Goal: Information Seeking & Learning: Learn about a topic

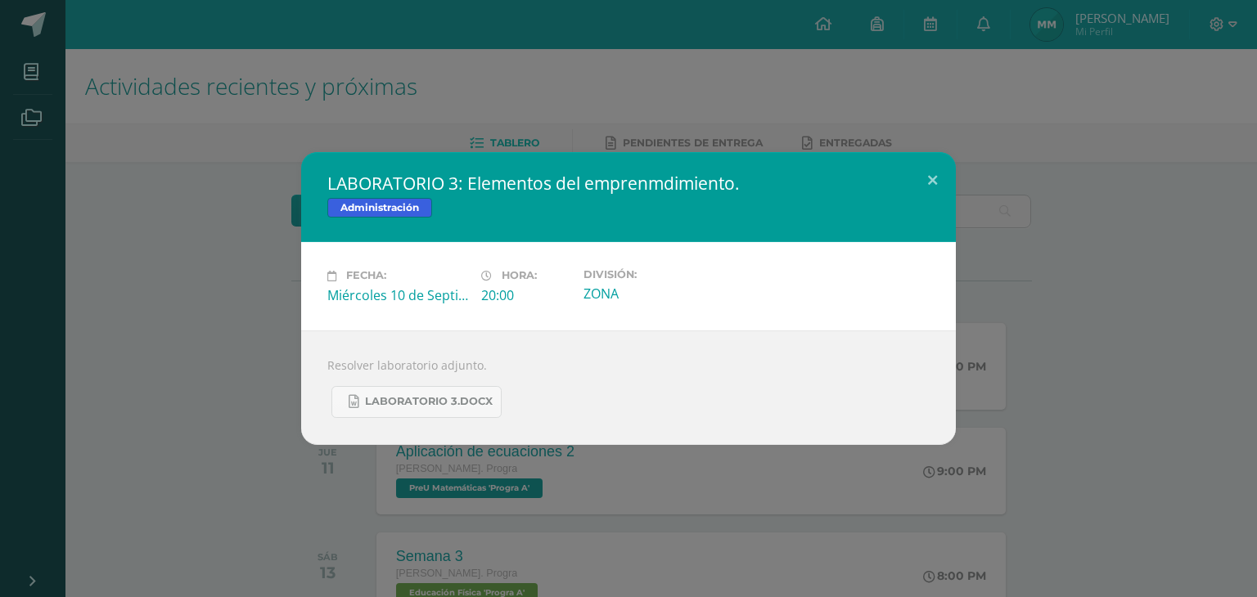
click at [214, 164] on div "LABORATORIO 3: Elementos [PERSON_NAME]. Administración Fecha: [DATE] Hora: 20:0…" at bounding box center [629, 298] width 1244 height 292
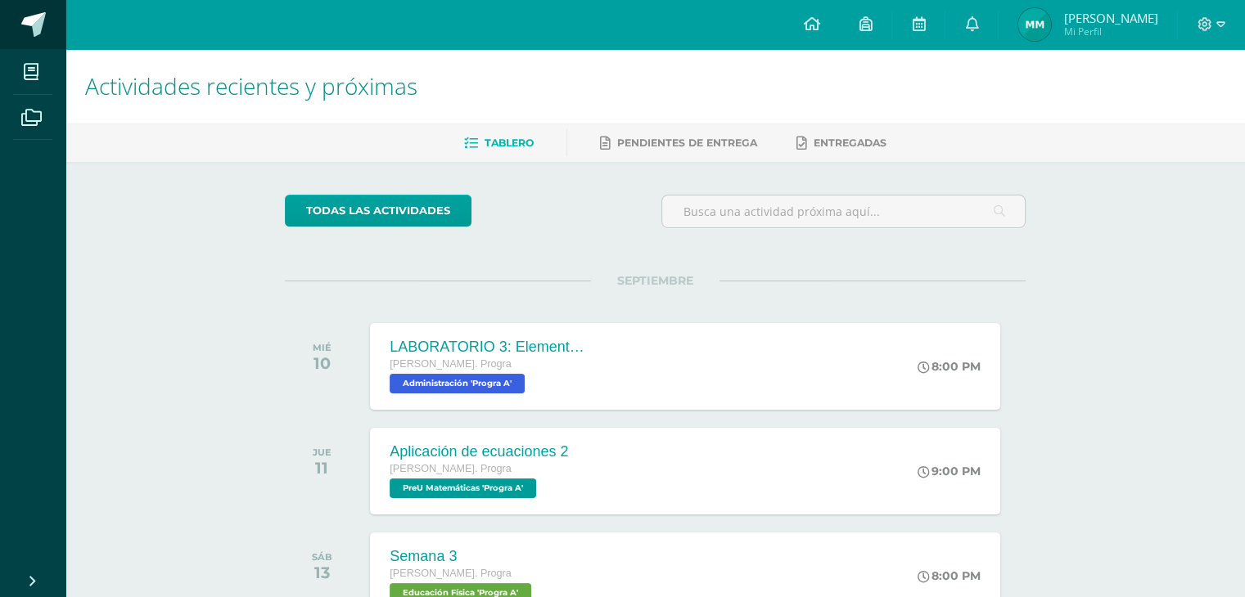
click at [53, 25] on span at bounding box center [90, 25] width 77 height 34
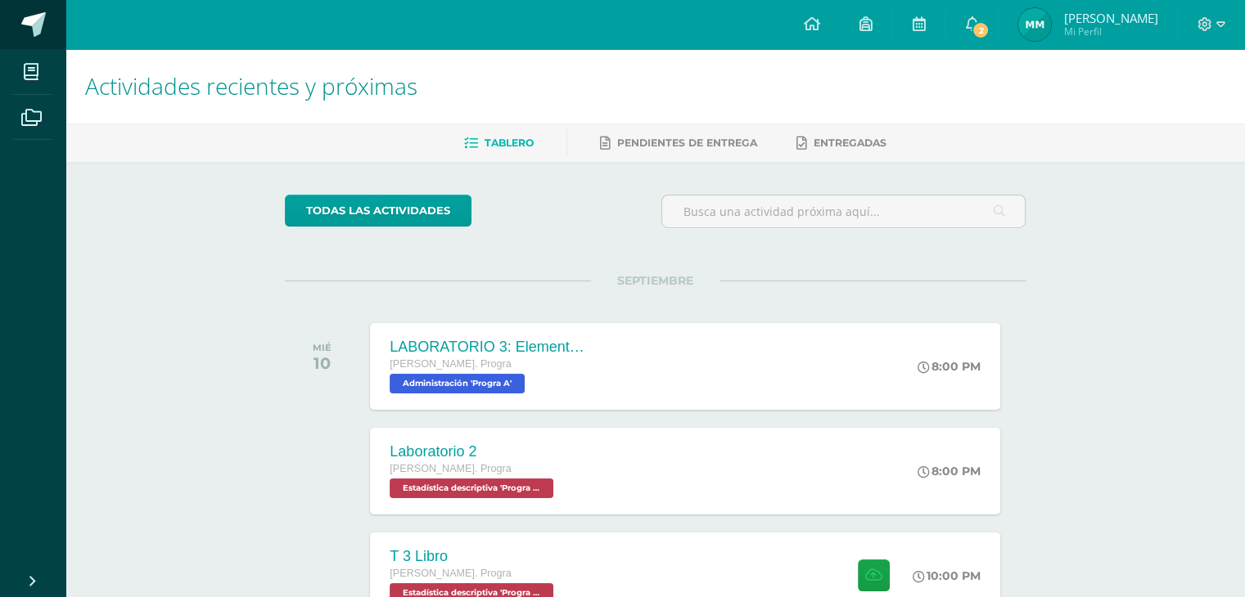
click at [43, 24] on span at bounding box center [33, 24] width 25 height 25
click at [978, 25] on icon at bounding box center [971, 23] width 13 height 15
click at [650, 56] on h1 "Actividades recientes y próximas" at bounding box center [655, 86] width 1140 height 74
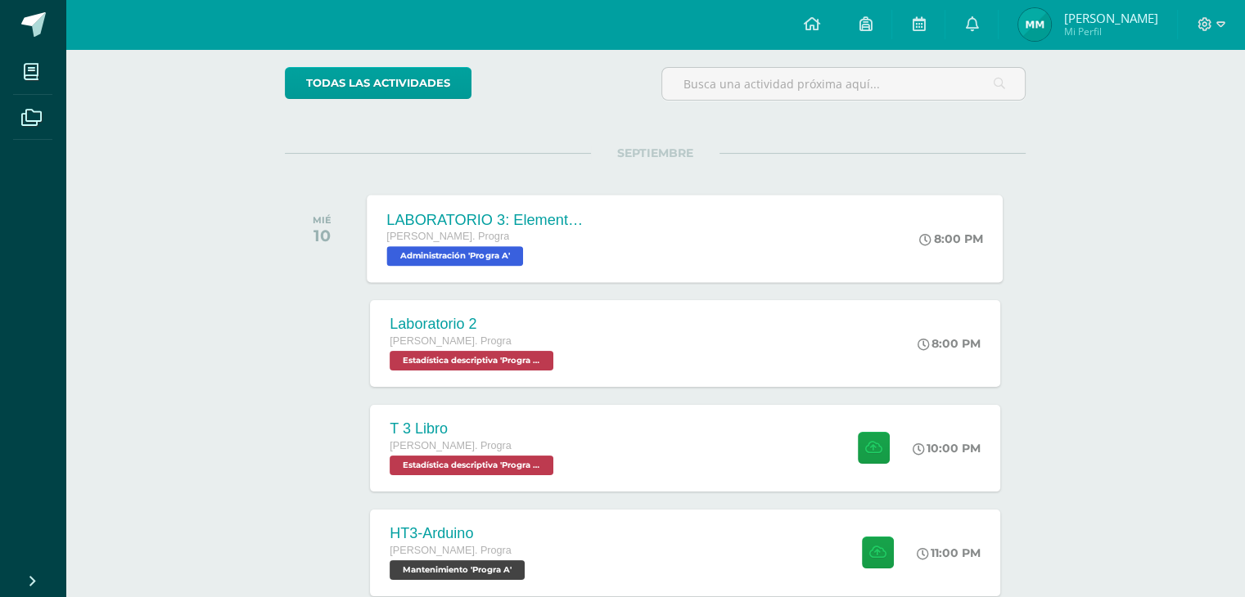
scroll to position [134, 0]
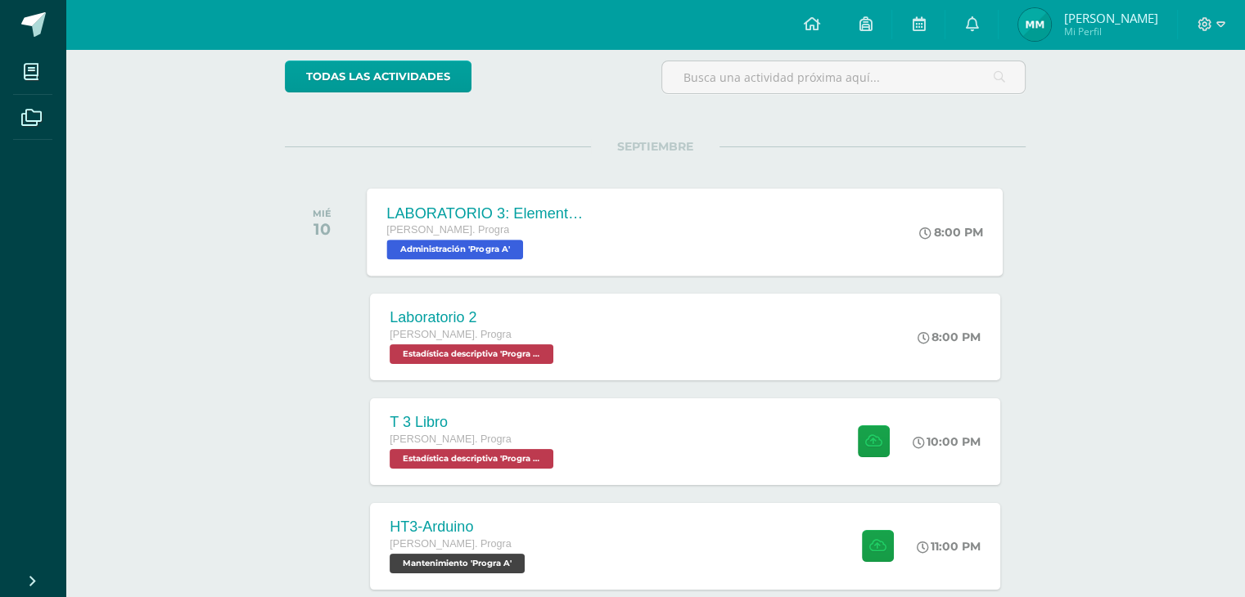
click at [610, 214] on div "LABORATORIO 3: Elementos del emprenmdimiento. Quinto Bach. Progra Administració…" at bounding box center [685, 232] width 636 height 88
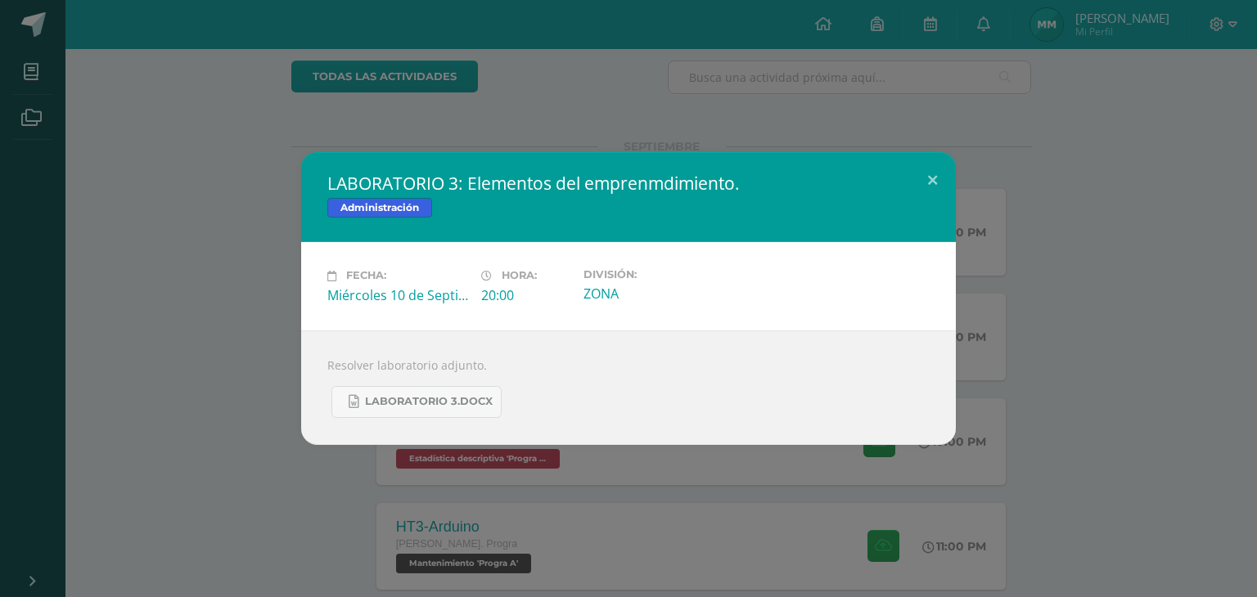
click at [280, 240] on div "LABORATORIO 3: Elementos del emprenmdimiento. Administración Fecha: Miércoles 1…" at bounding box center [629, 298] width 1244 height 292
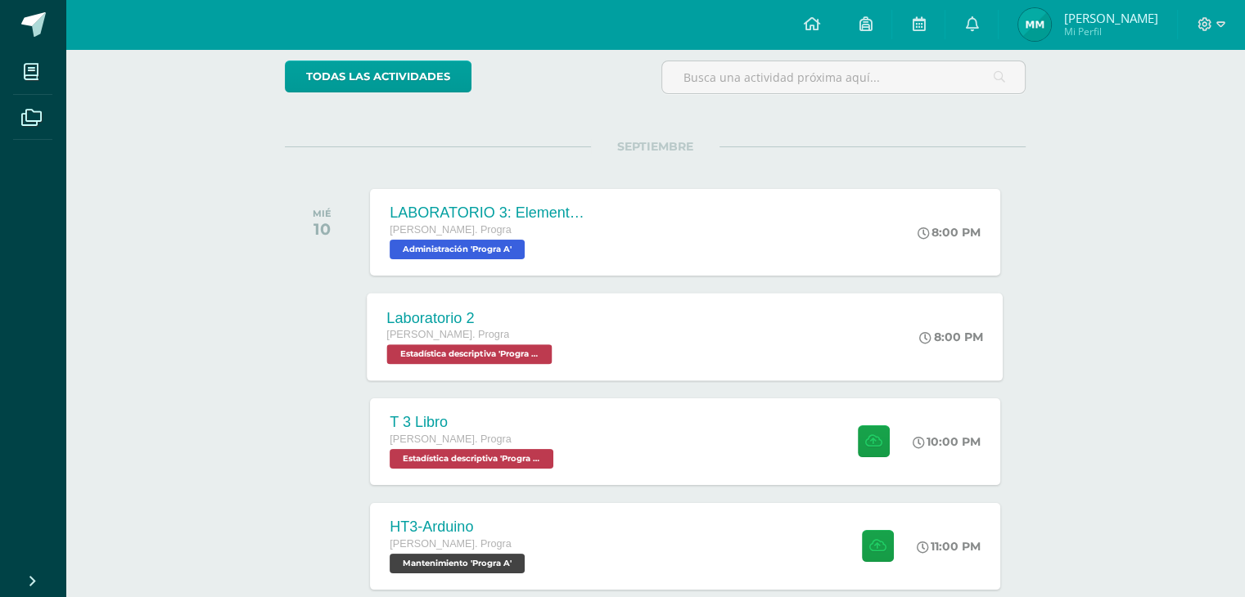
click at [637, 328] on div "Laboratorio 2 Quinto Bach. Progra Estadística descriptiva 'Progra A' 8:00 PM La…" at bounding box center [685, 337] width 636 height 88
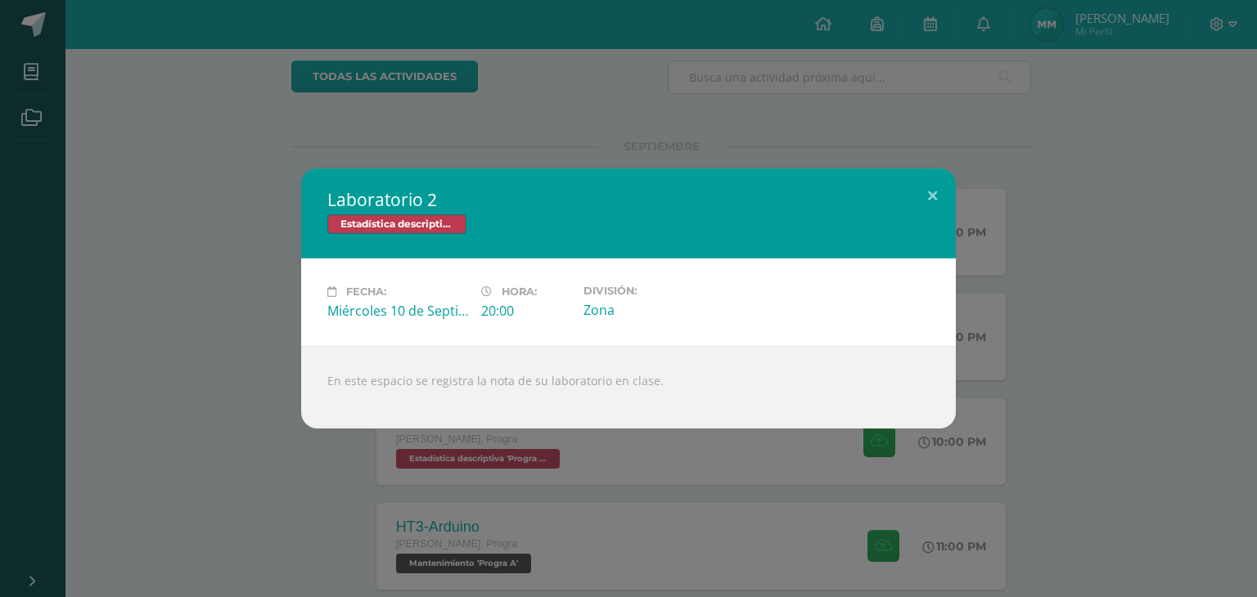
click at [205, 353] on div "Laboratorio 2 Estadística descriptiva Fecha: Miércoles 10 de Septiembre Hora: 2…" at bounding box center [629, 299] width 1244 height 260
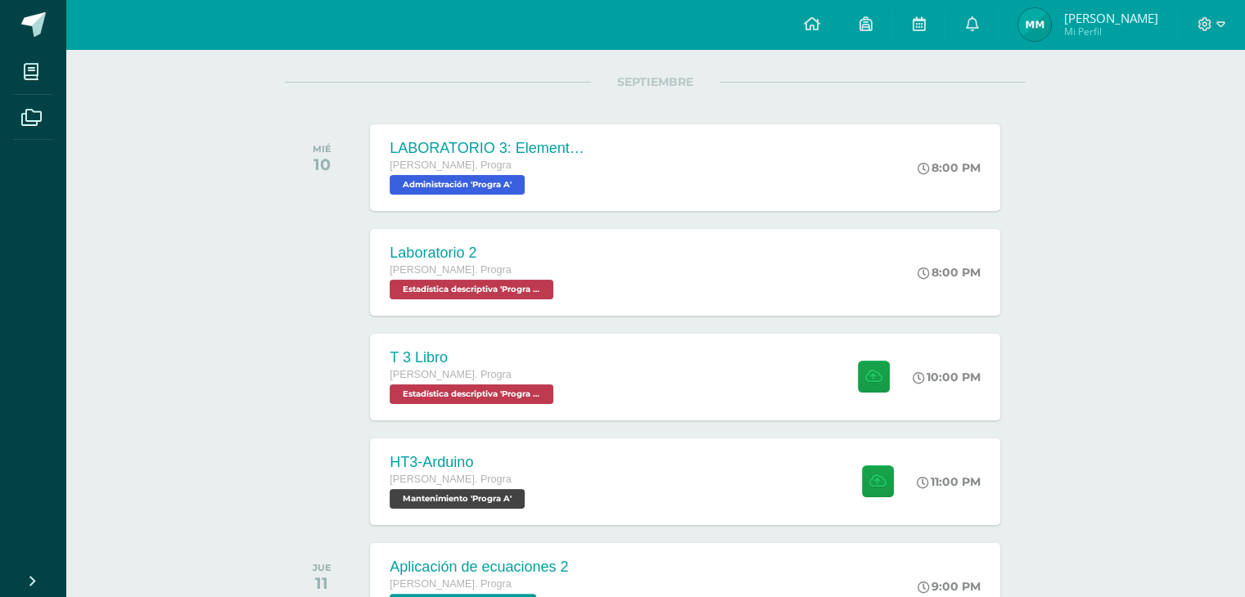
scroll to position [317, 0]
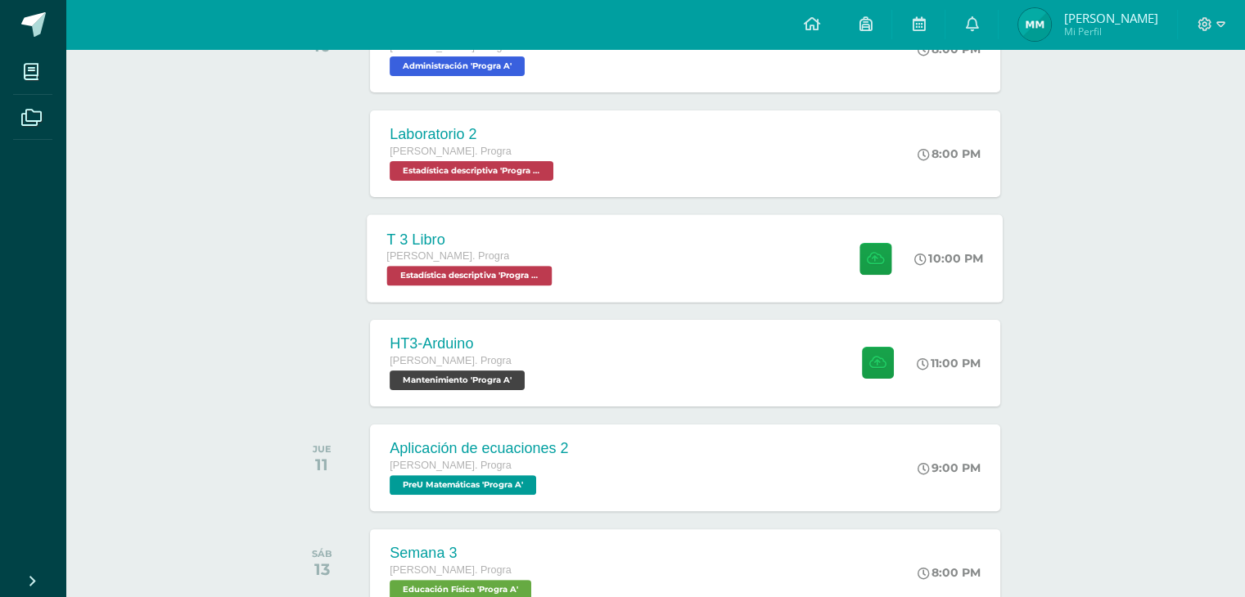
click at [673, 250] on div "T 3 Libro Quinto Bach. Progra Estadística descriptiva 'Progra A' 10:00 PM T 3 L…" at bounding box center [685, 258] width 636 height 88
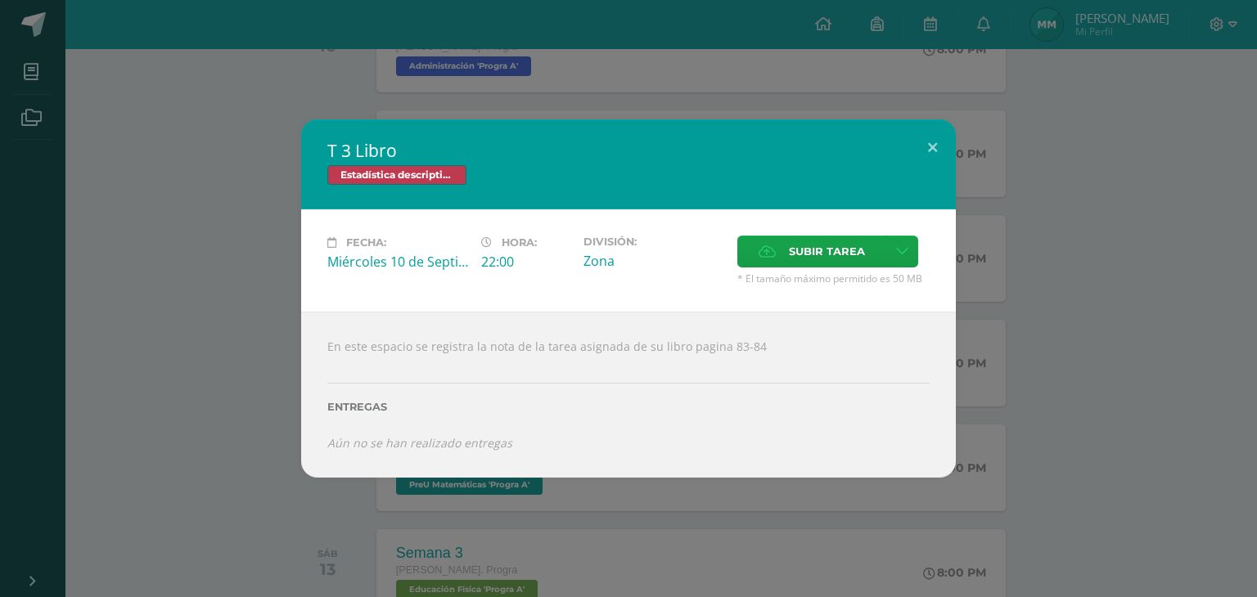
click at [173, 432] on div "T 3 Libro Estadística descriptiva Fecha: Miércoles 10 de Septiembre Hora: 22:00…" at bounding box center [629, 298] width 1244 height 358
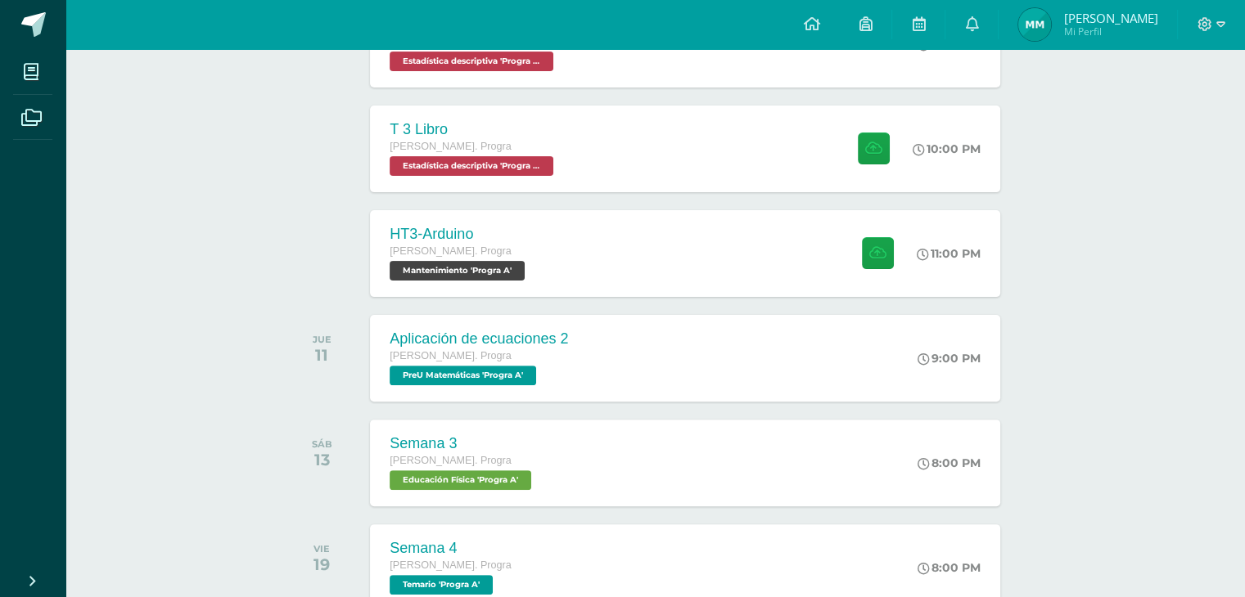
scroll to position [429, 0]
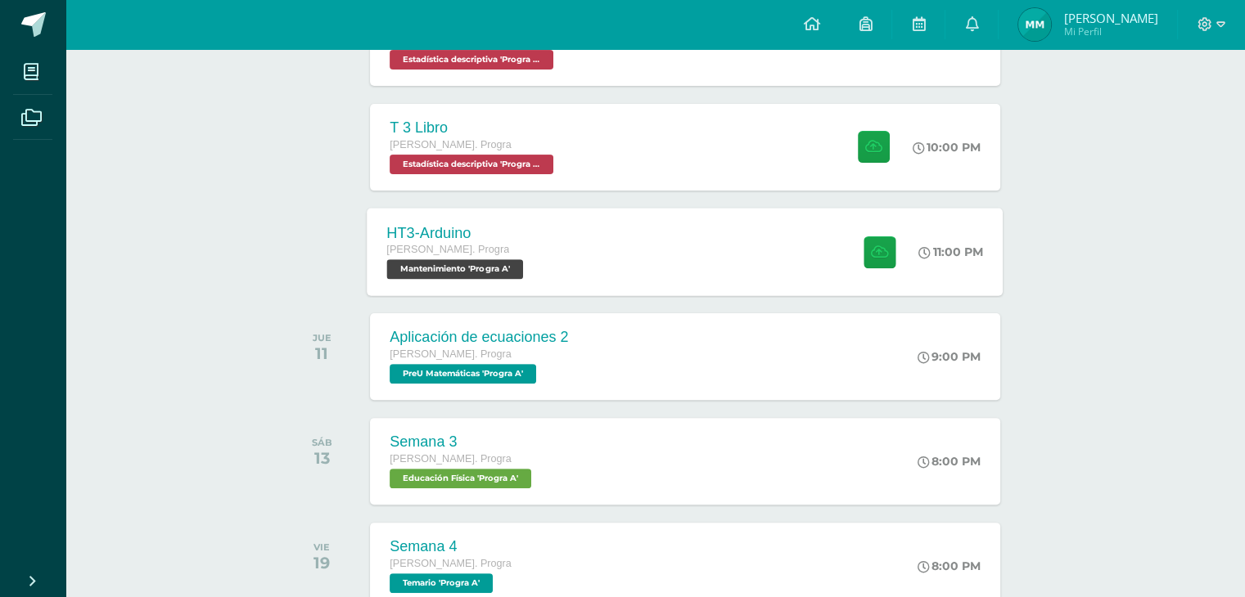
click at [619, 251] on div "HT3-Arduino Quinto Bach. Progra Mantenimiento 'Progra A' 11:00 PM HT3-Arduino M…" at bounding box center [685, 252] width 636 height 88
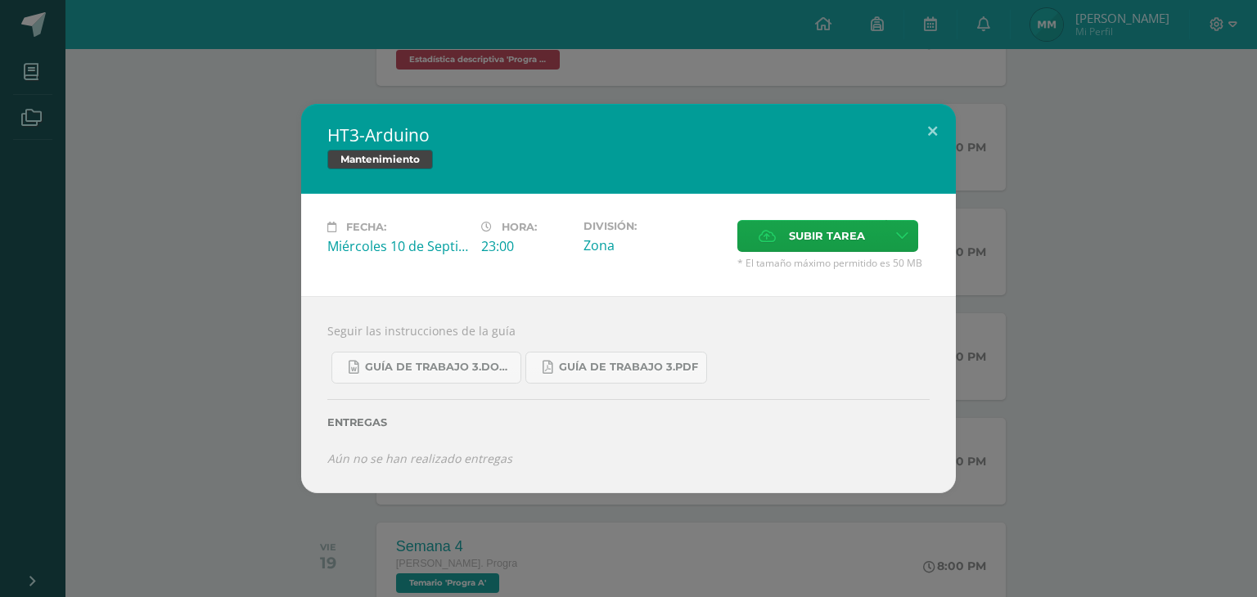
click at [173, 389] on div "HT3-Arduino Mantenimiento Fecha: Miércoles 10 de Septiembre Hora: 23:00 Divisió…" at bounding box center [629, 298] width 1244 height 389
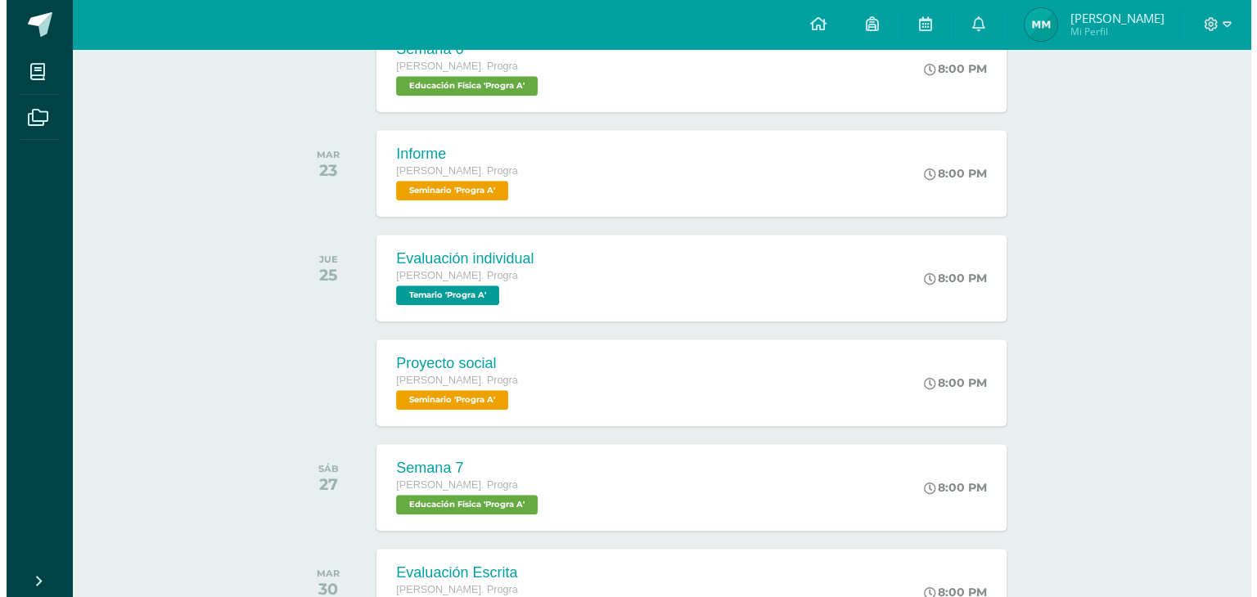
scroll to position [1237, 0]
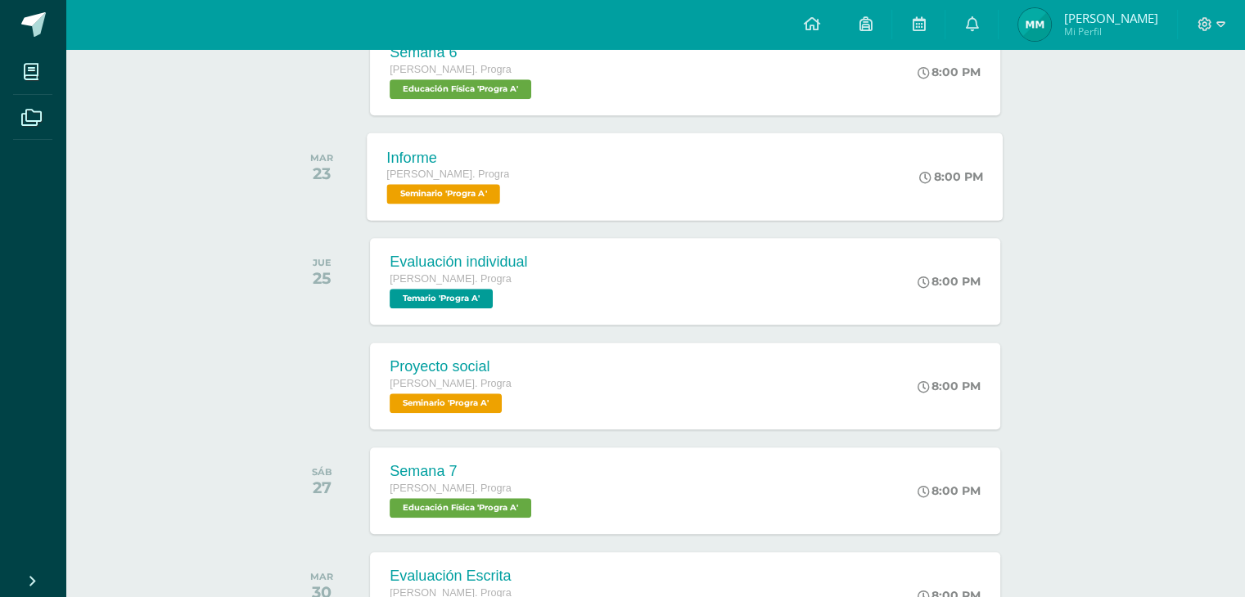
click at [558, 178] on div "Informe Quinto Bach. Progra Seminario 'Progra A' 8:00 PM Informe Seminario Carg…" at bounding box center [685, 177] width 636 height 88
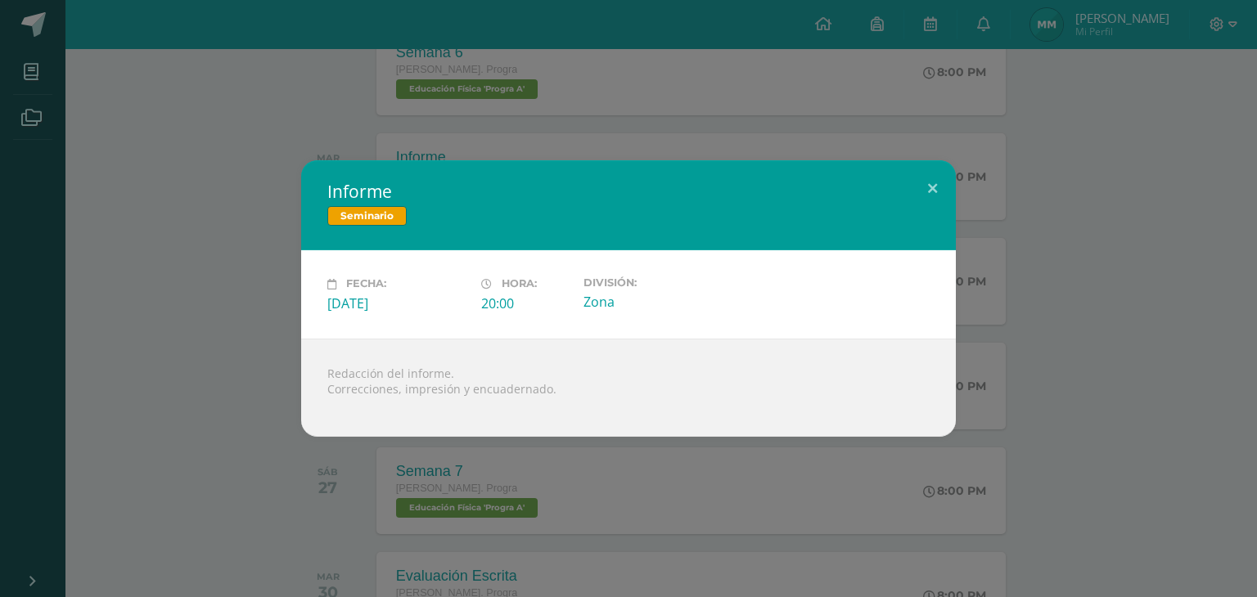
click at [206, 294] on div "Informe Seminario Fecha: Martes 23 de Septiembre Hora: 20:00 División: Zona" at bounding box center [629, 298] width 1244 height 276
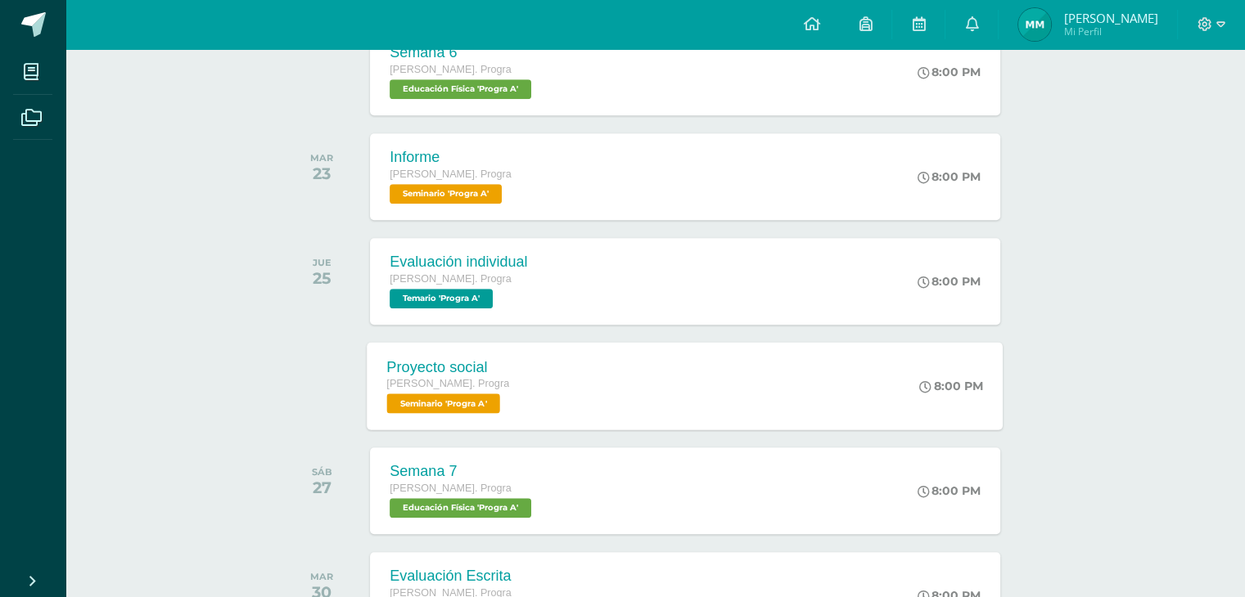
click at [594, 413] on div "Proyecto social Quinto Bach. Progra Seminario 'Progra A' 8:00 PM Proyecto socia…" at bounding box center [685, 386] width 636 height 88
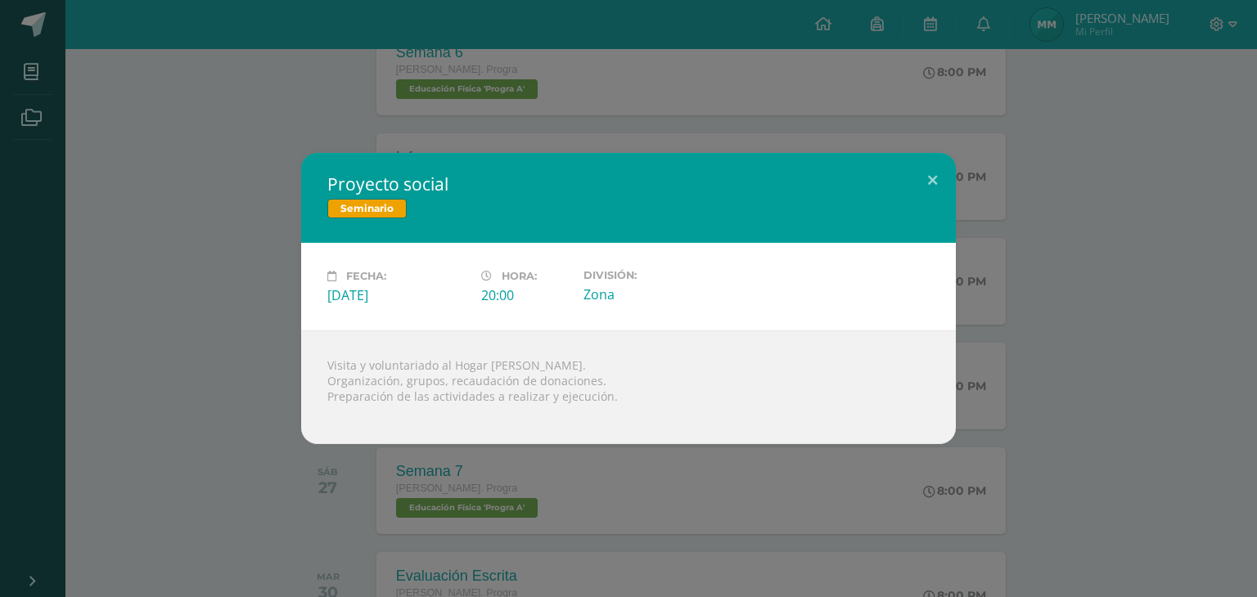
click at [245, 377] on div "Proyecto social Seminario Fecha: Viernes 26 de Septiembre Hora: 20:00 División:…" at bounding box center [629, 298] width 1244 height 291
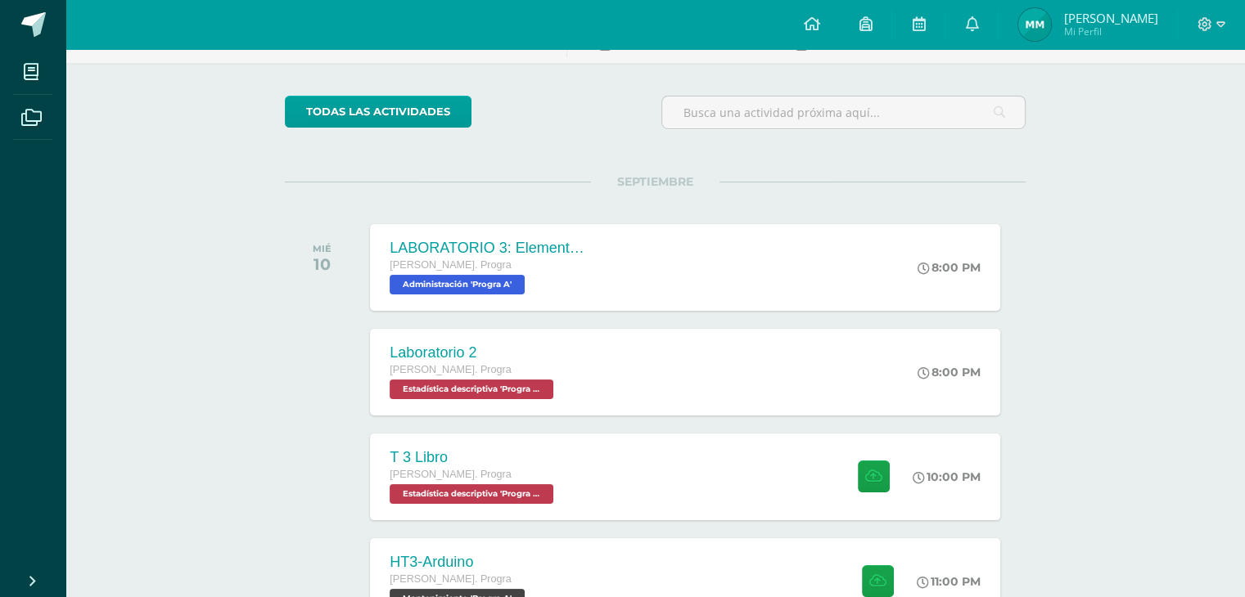
scroll to position [0, 0]
